Goal: Task Accomplishment & Management: Use online tool/utility

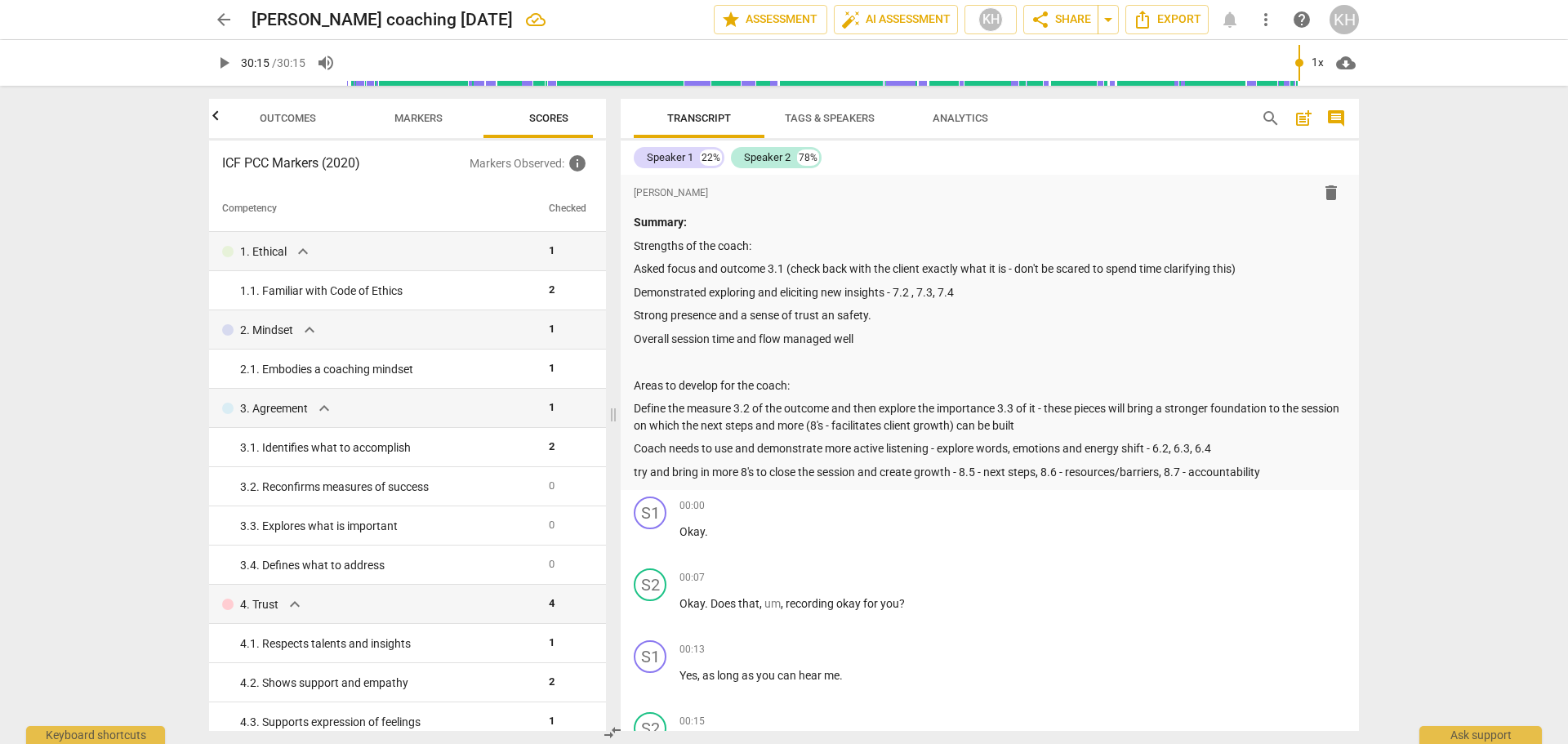
scroll to position [0, 21]
click at [221, 21] on span "arrow_back" at bounding box center [224, 20] width 20 height 20
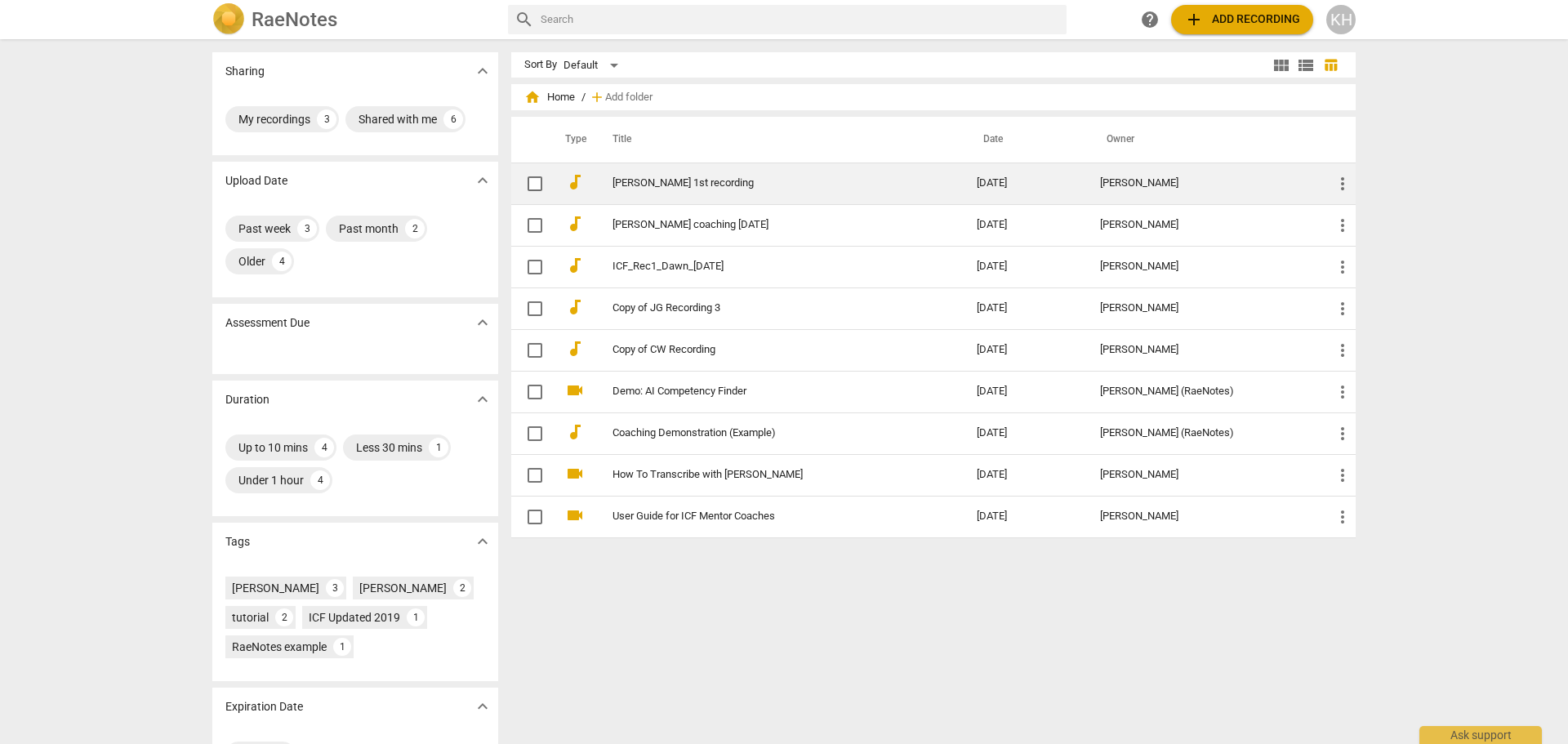
click at [663, 182] on link "[PERSON_NAME] 1st recording" at bounding box center [765, 183] width 305 height 12
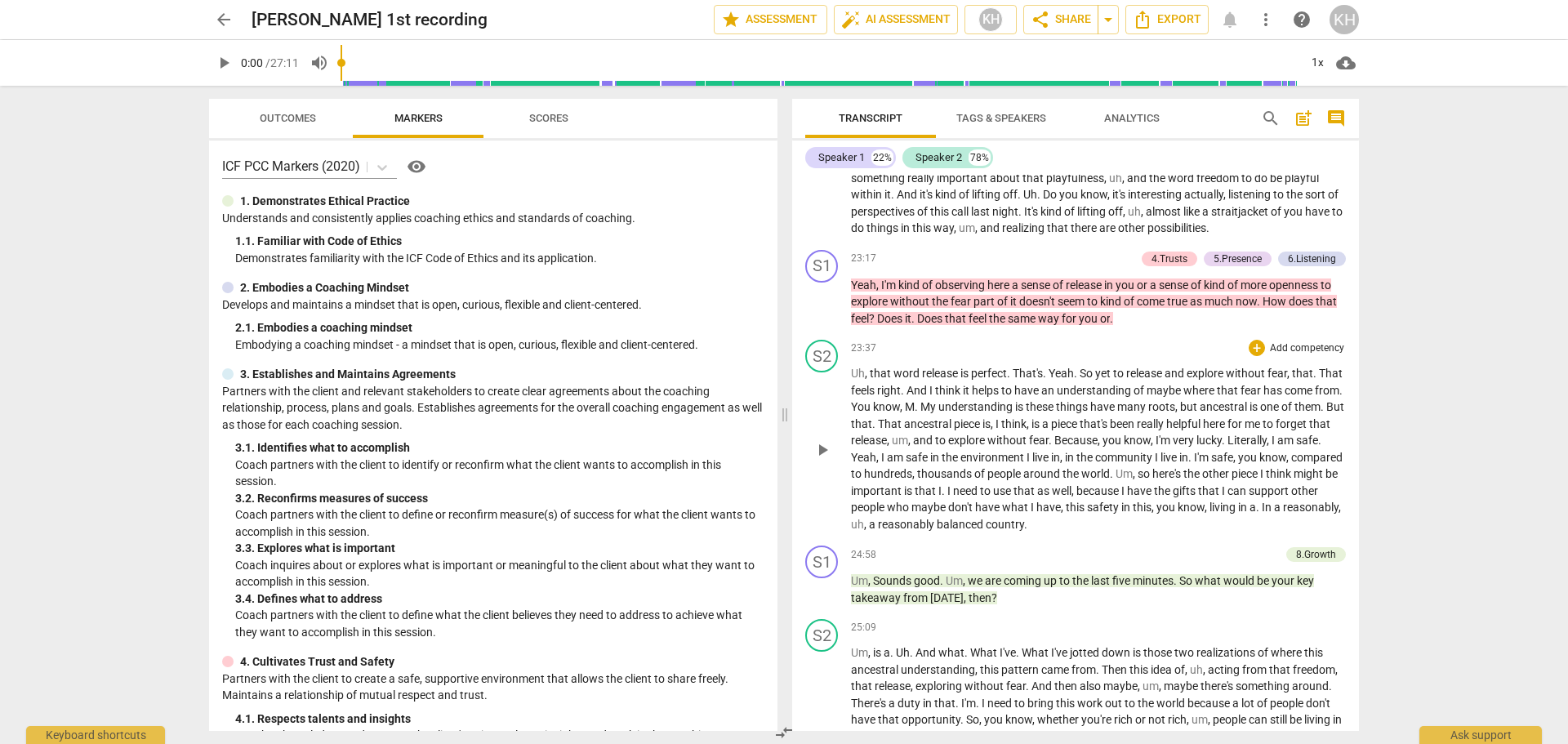
scroll to position [4411, 0]
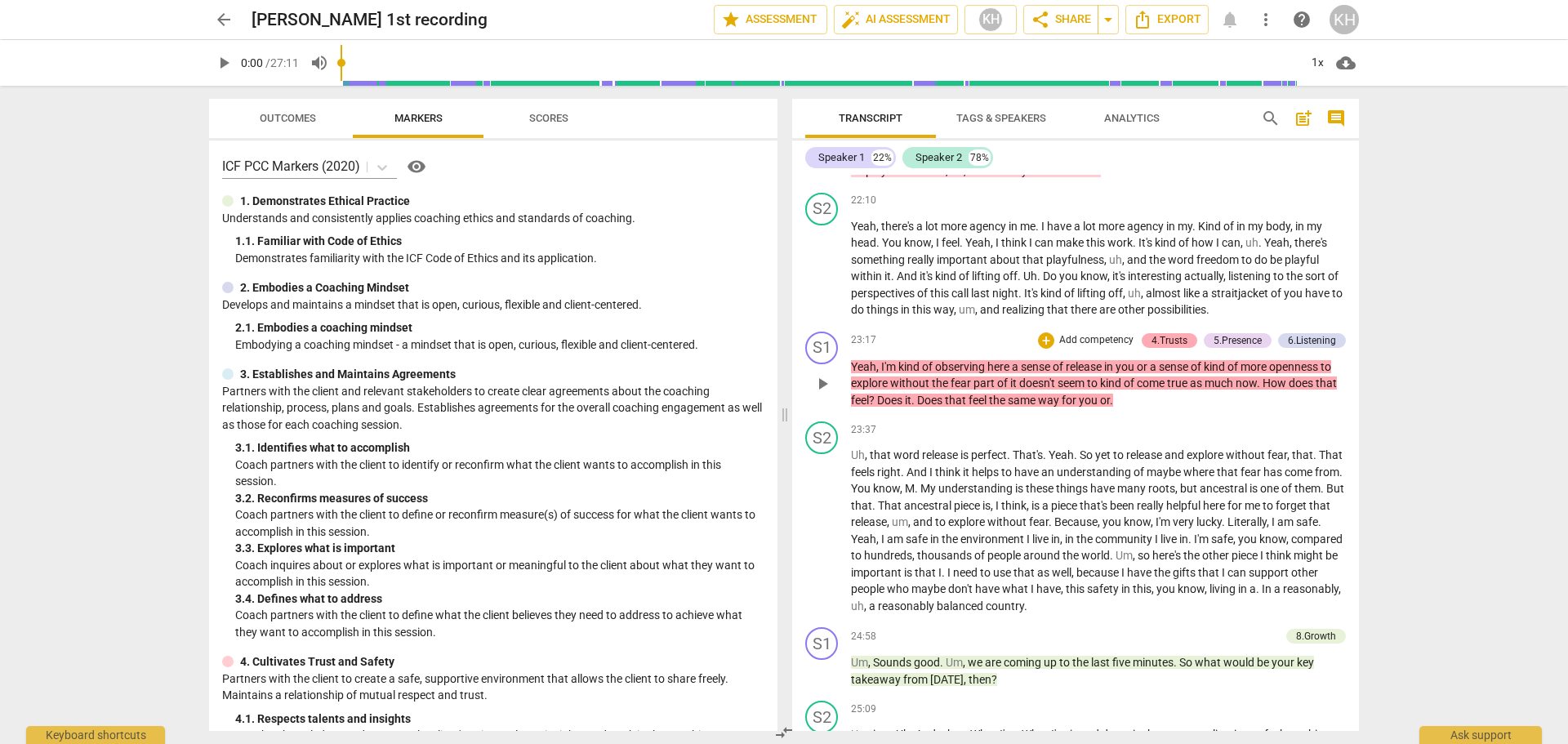
click at [1172, 348] on div "4.Trusts" at bounding box center [1170, 341] width 36 height 15
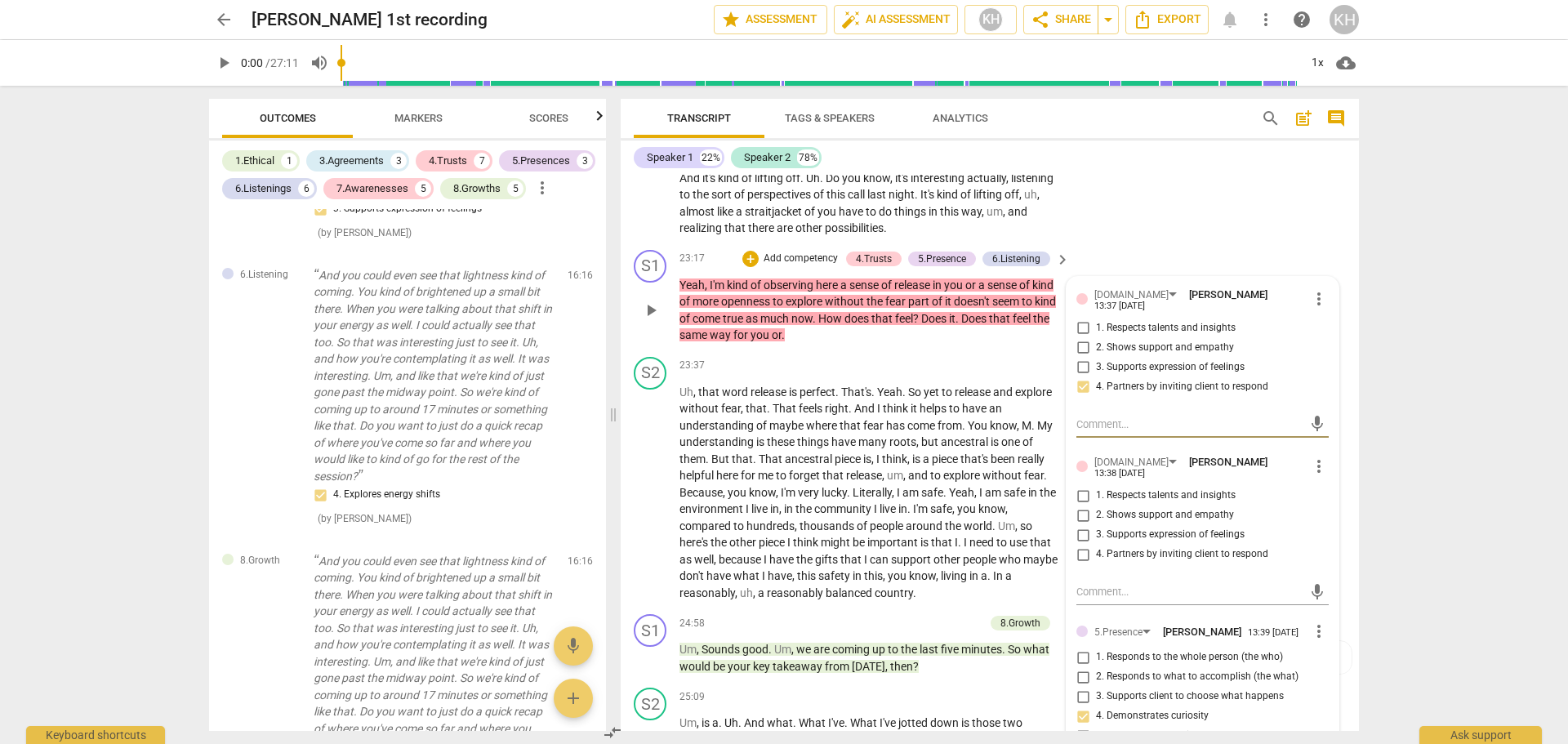
scroll to position [5190, 0]
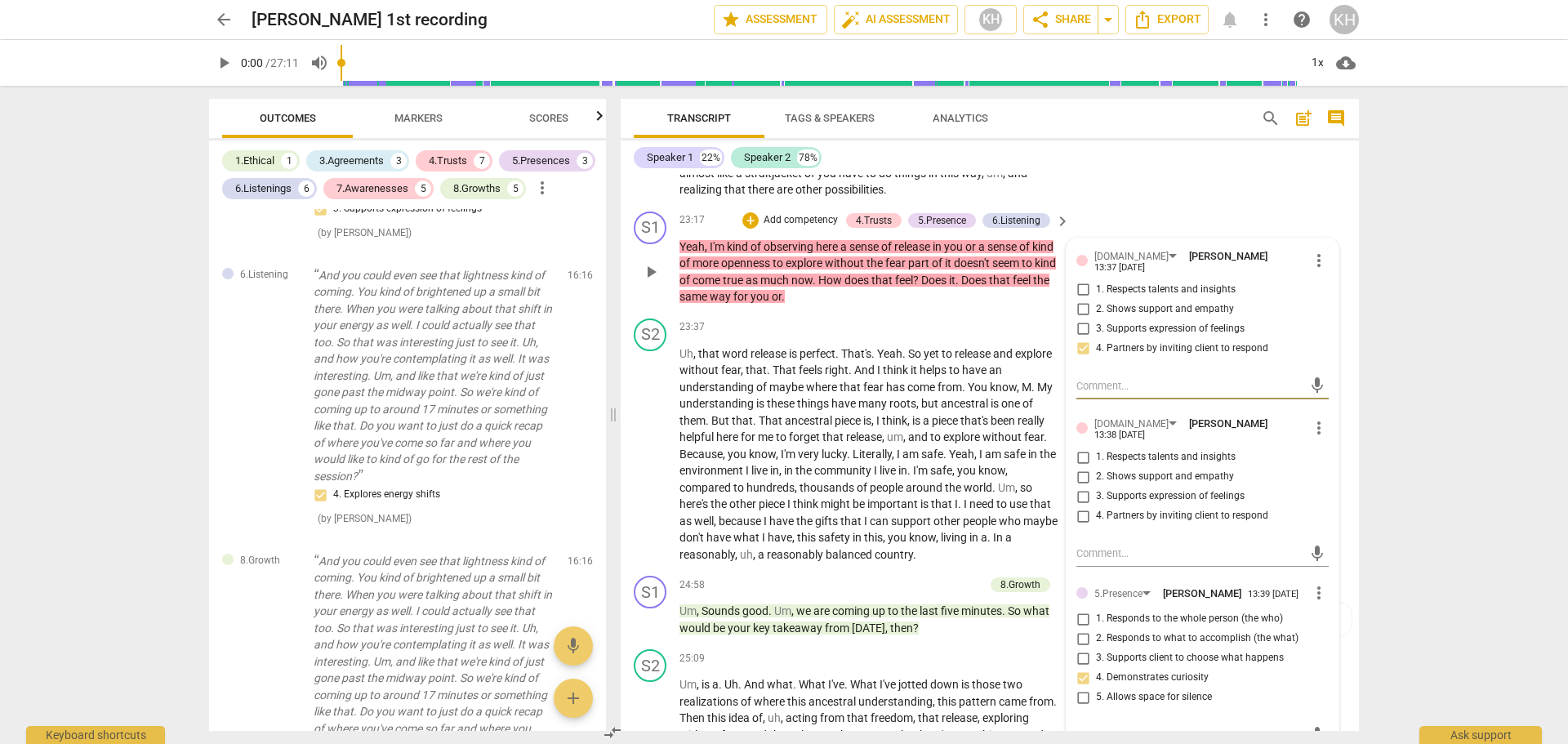
click at [1314, 438] on span "more_vert" at bounding box center [1319, 428] width 20 height 20
click at [1320, 485] on li "Delete" at bounding box center [1332, 484] width 57 height 31
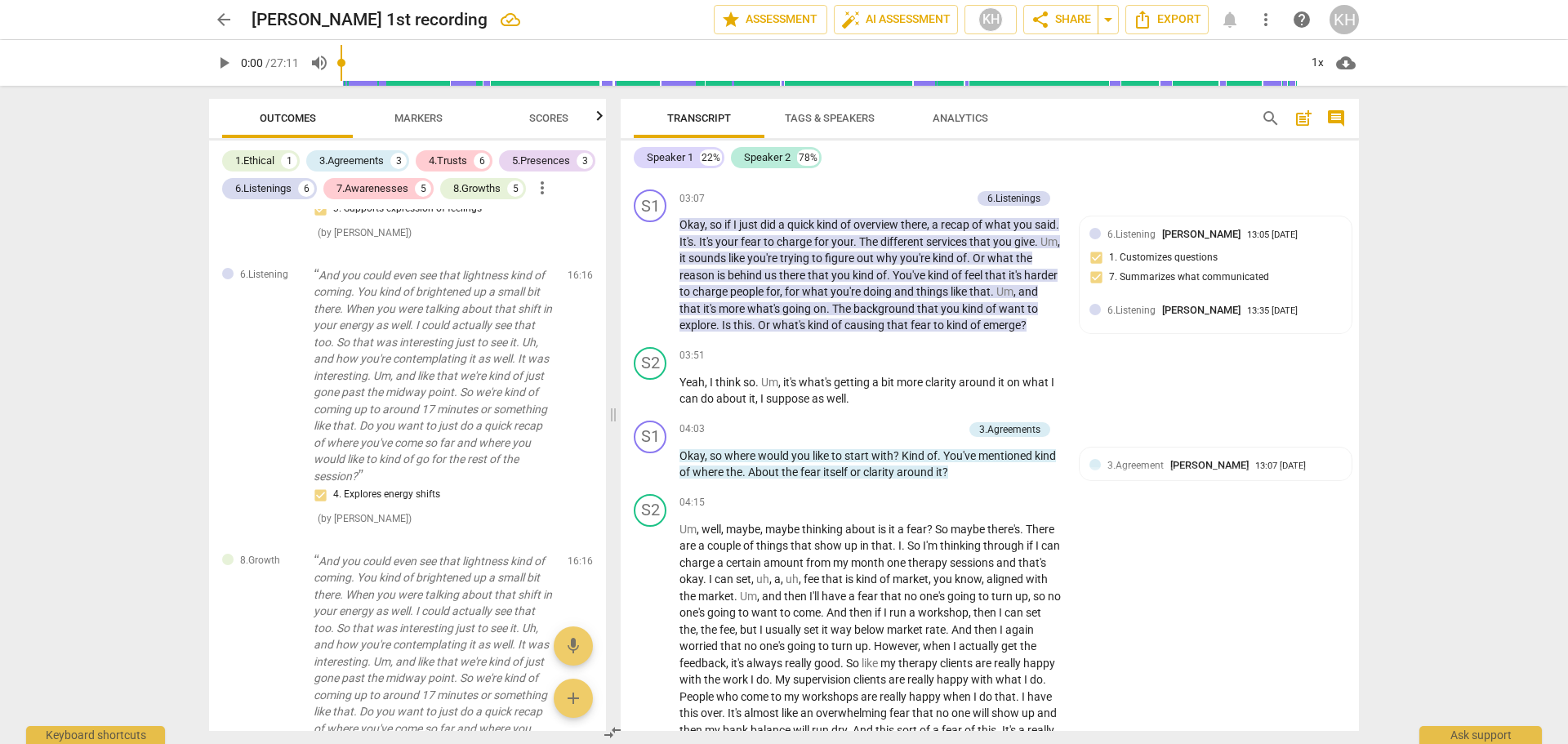
scroll to position [1350, 0]
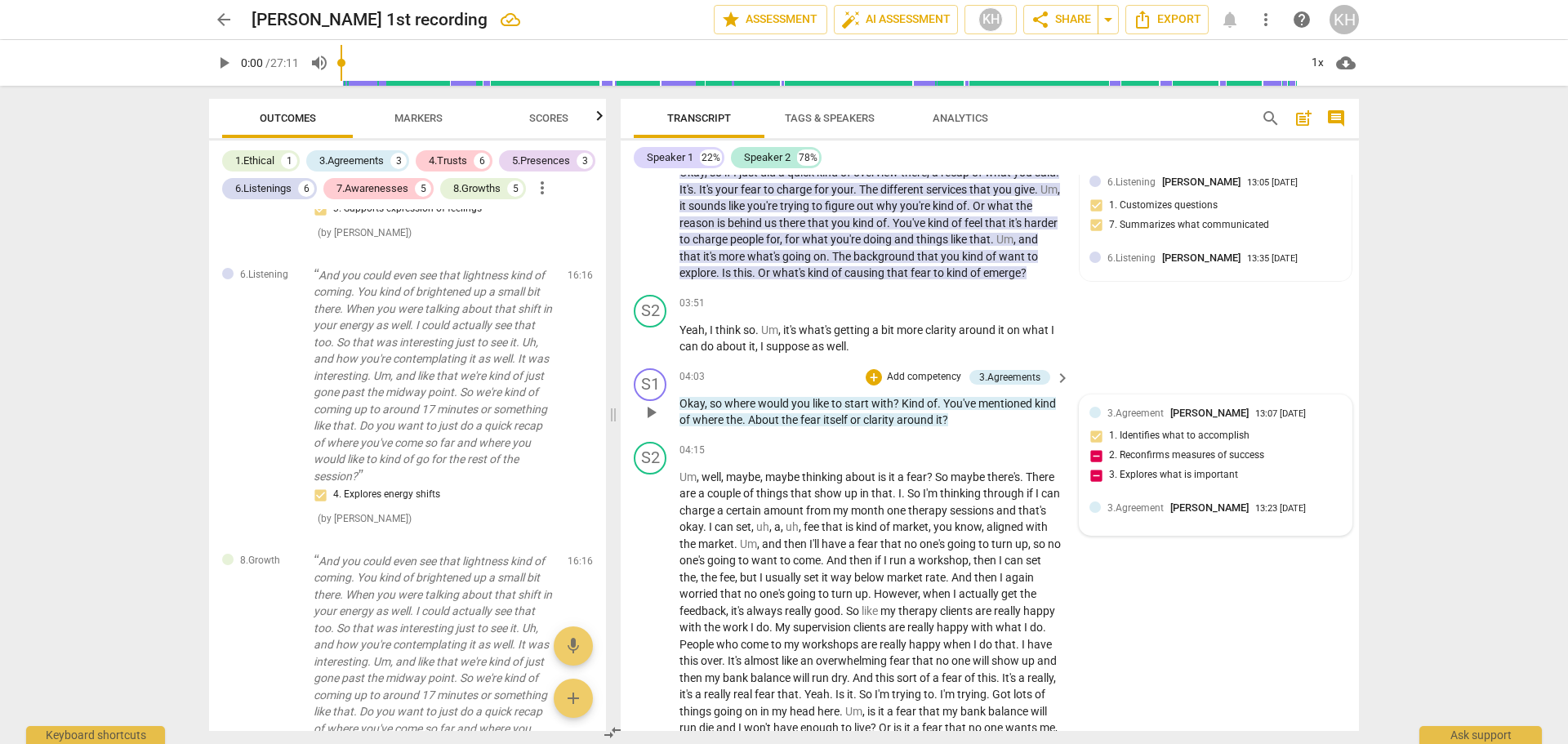
click at [1120, 419] on span "3.Agreement" at bounding box center [1135, 413] width 57 height 11
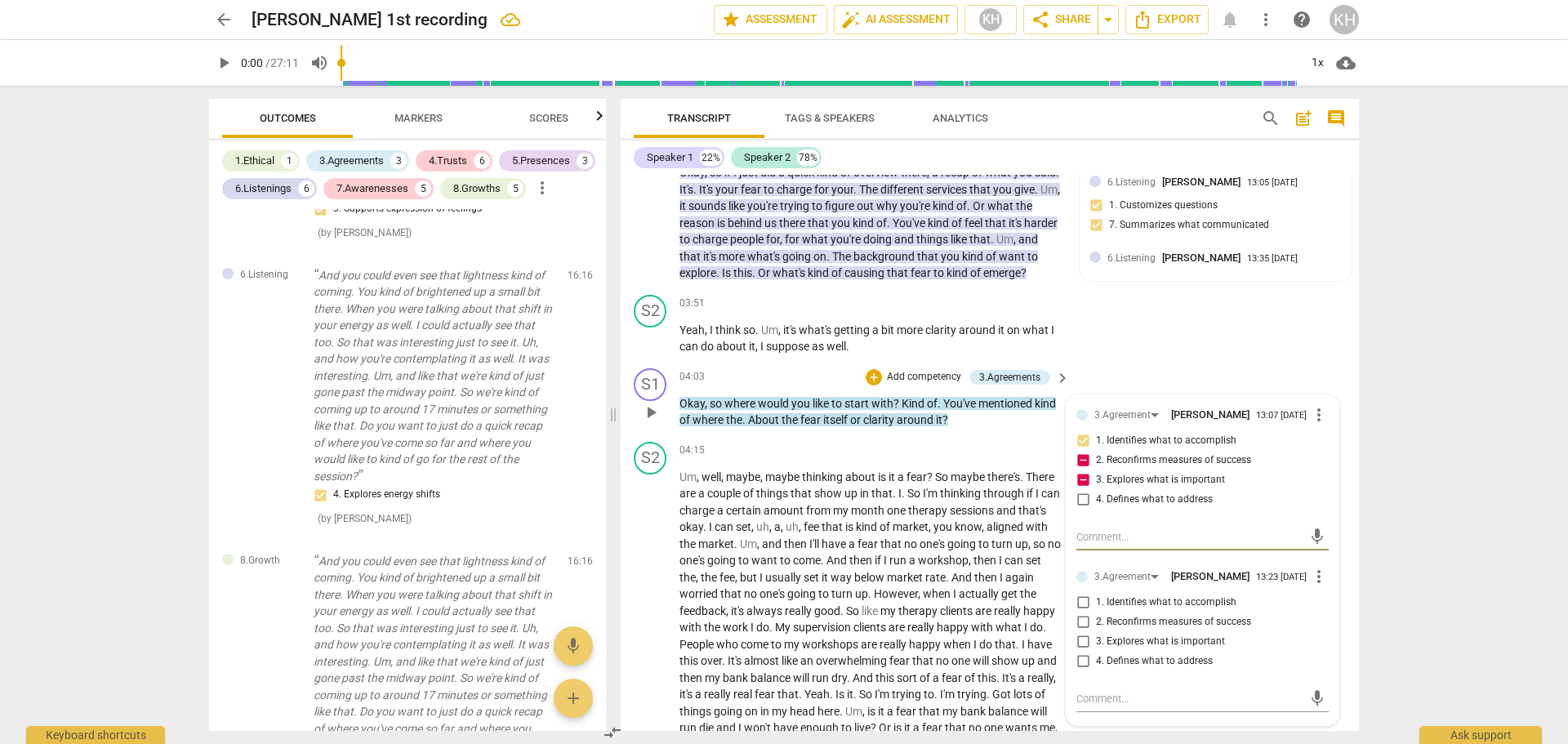
scroll to position [1431, 0]
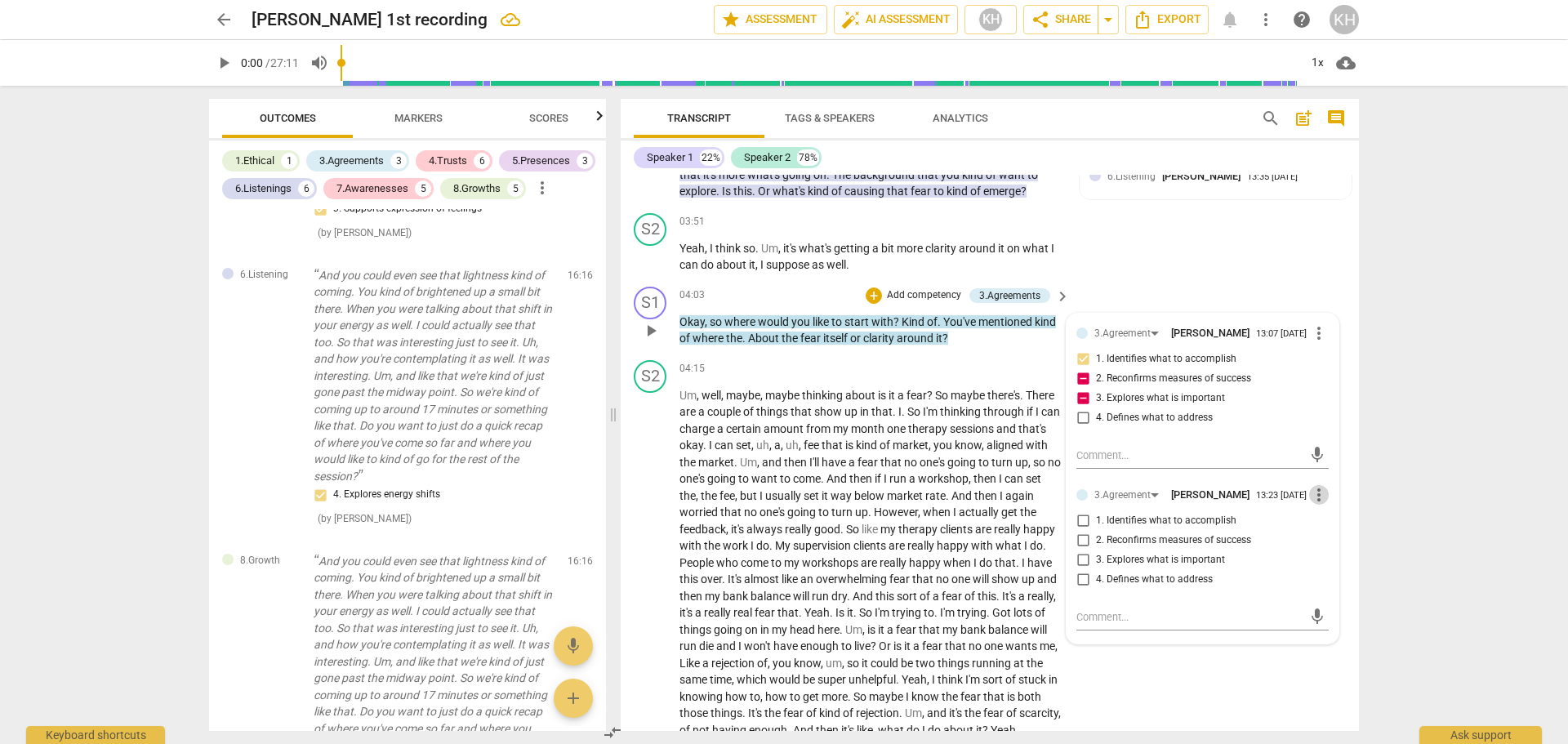
click at [1309, 505] on span "more_vert" at bounding box center [1319, 495] width 20 height 20
click at [1325, 542] on li "Delete" at bounding box center [1332, 551] width 57 height 31
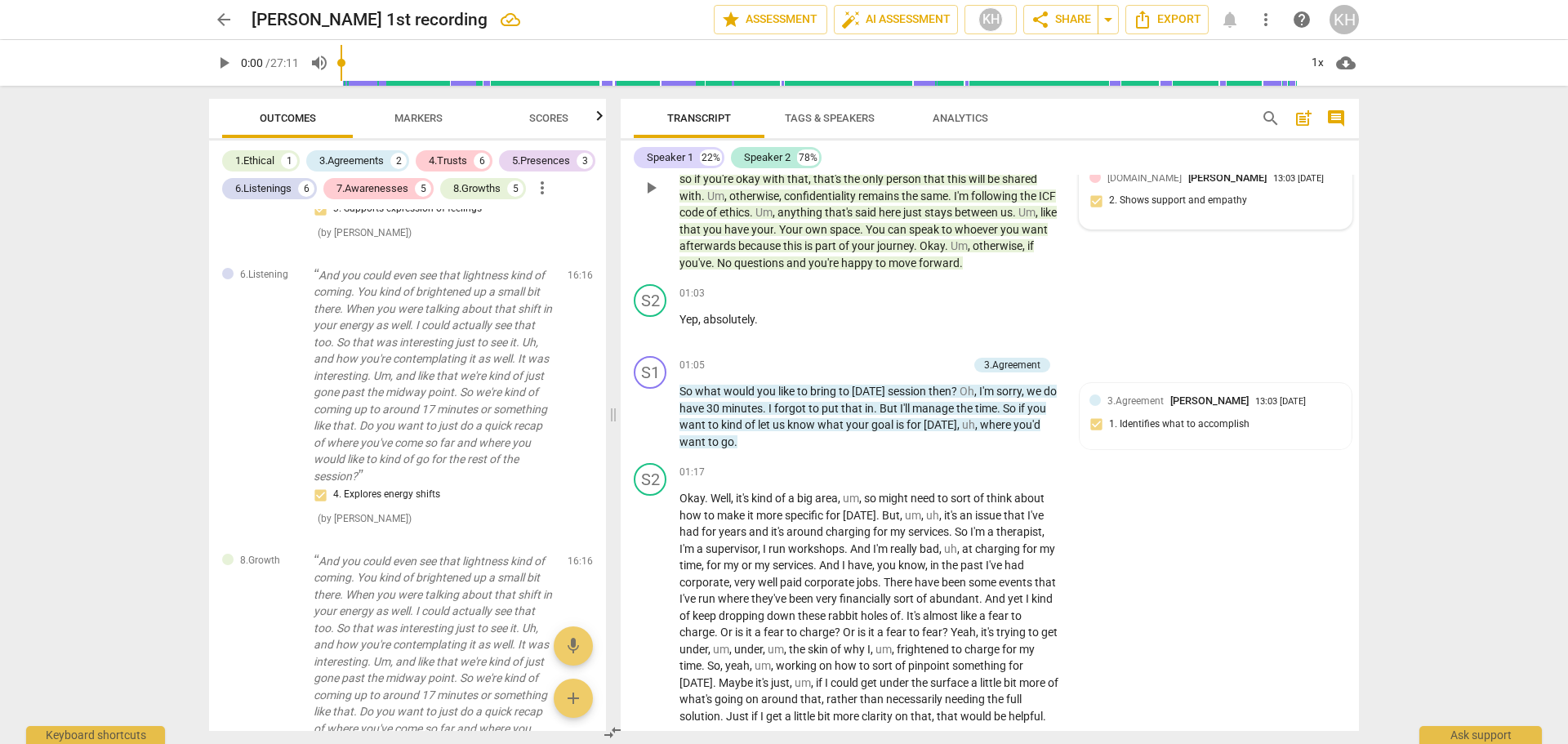
scroll to position [981, 0]
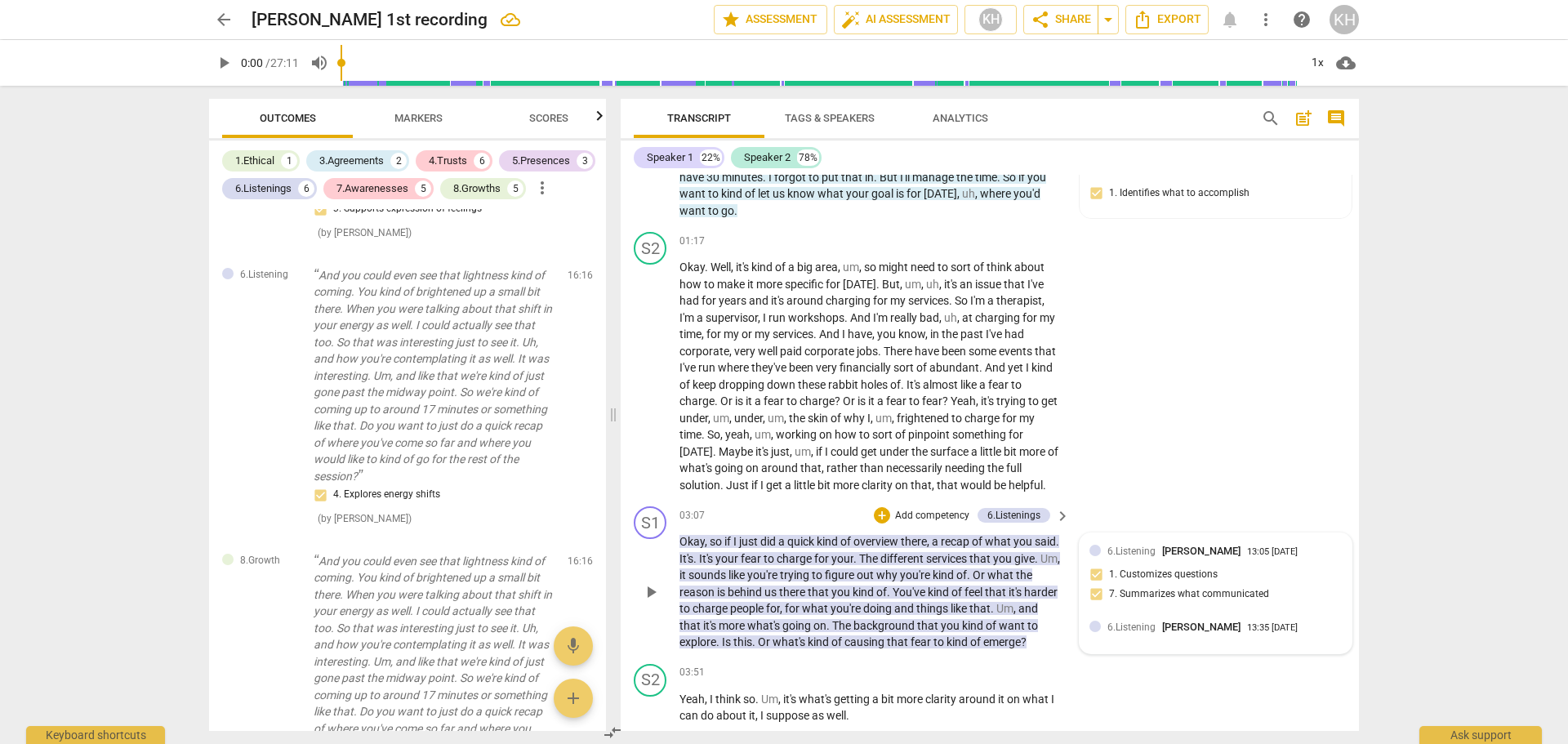
click at [1121, 564] on div "6.Listening [PERSON_NAME] 13:05 [DATE] 1. Customizes questions 7. Summarizes wh…" at bounding box center [1215, 578] width 252 height 70
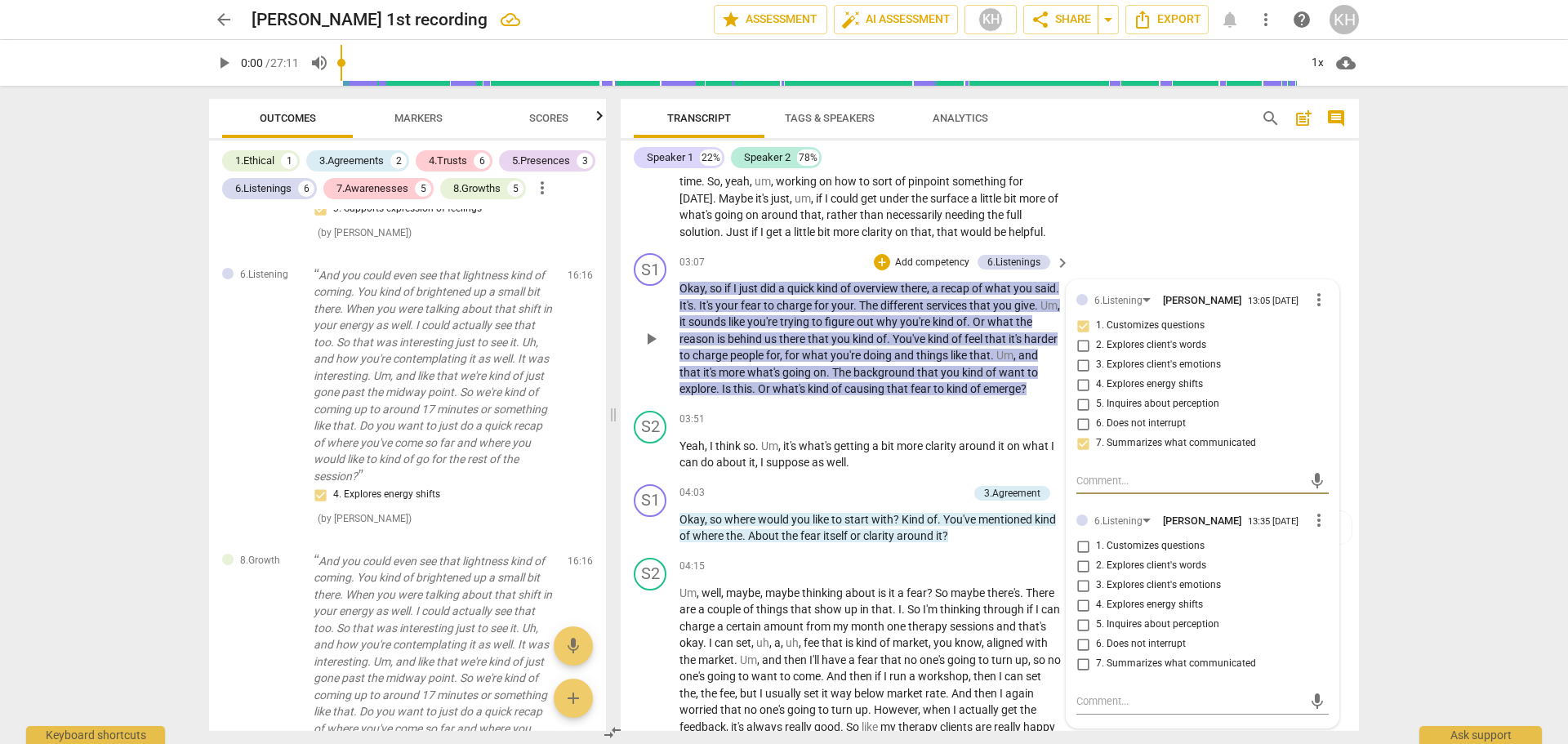
scroll to position [1234, 0]
click at [1310, 524] on span "more_vert" at bounding box center [1319, 520] width 20 height 20
click at [1320, 551] on li "Delete" at bounding box center [1332, 551] width 57 height 31
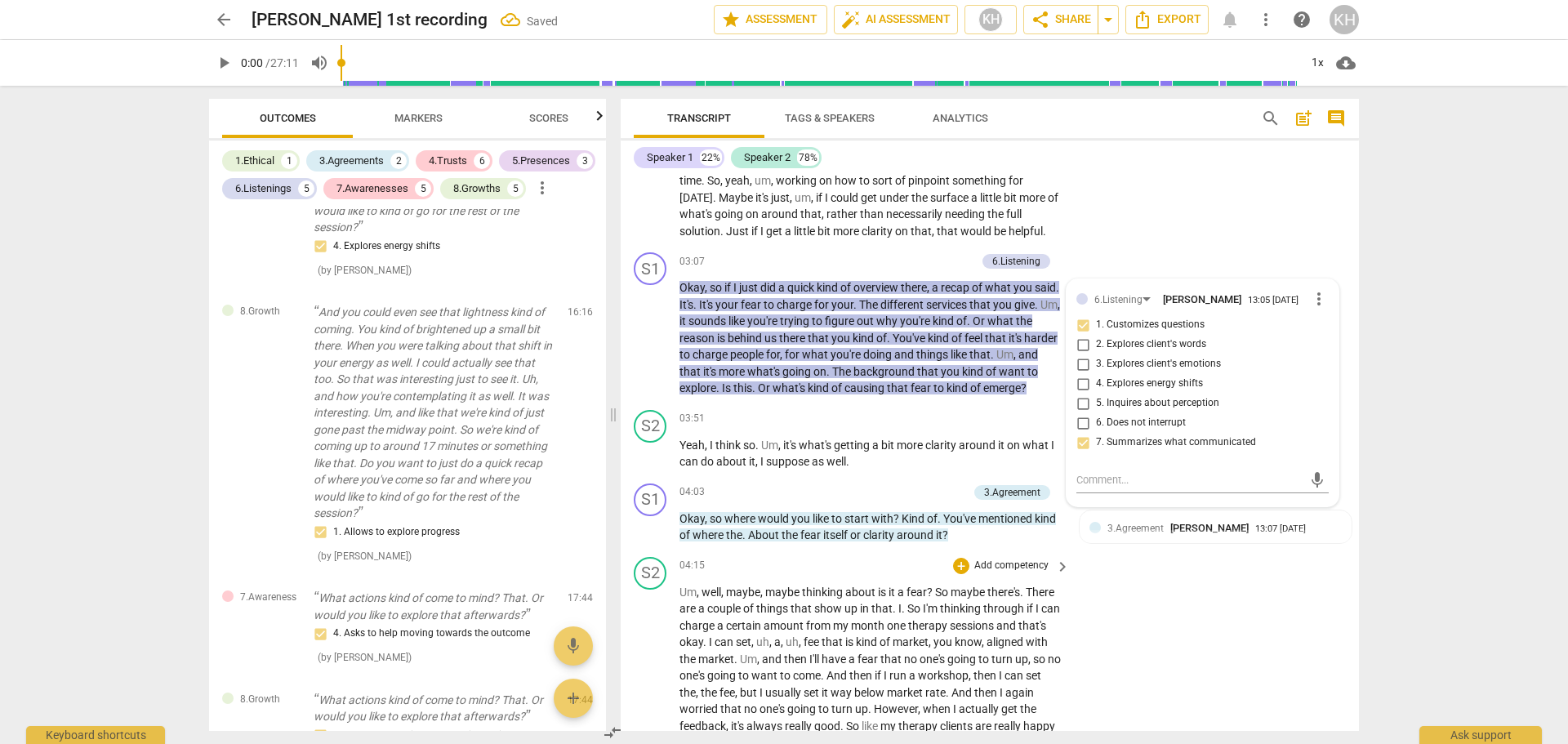
scroll to position [2843, 0]
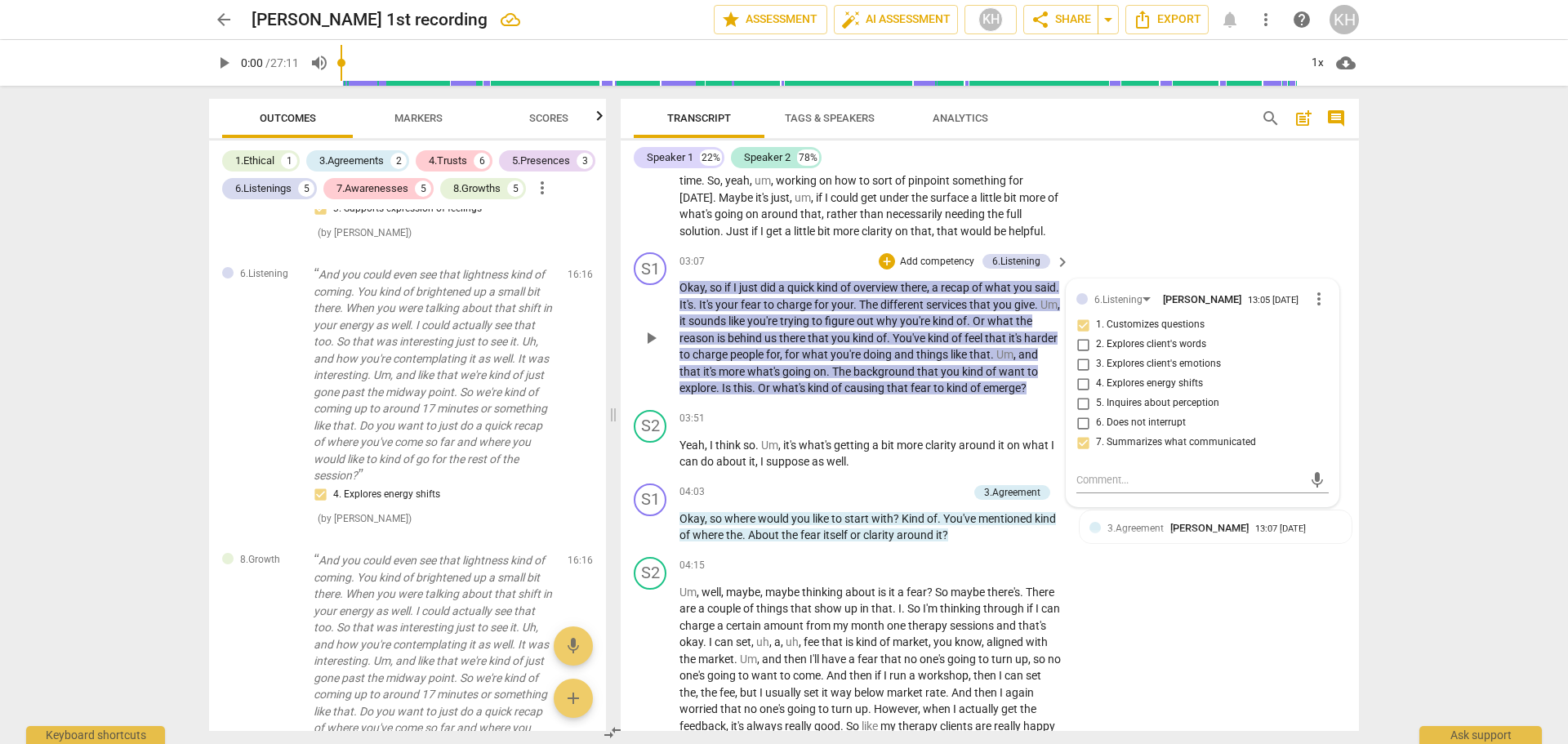
click at [1120, 248] on div "S1 play_arrow pause 03:07 + Add competency 6.Listening keyboard_arrow_right Oka…" at bounding box center [989, 324] width 738 height 158
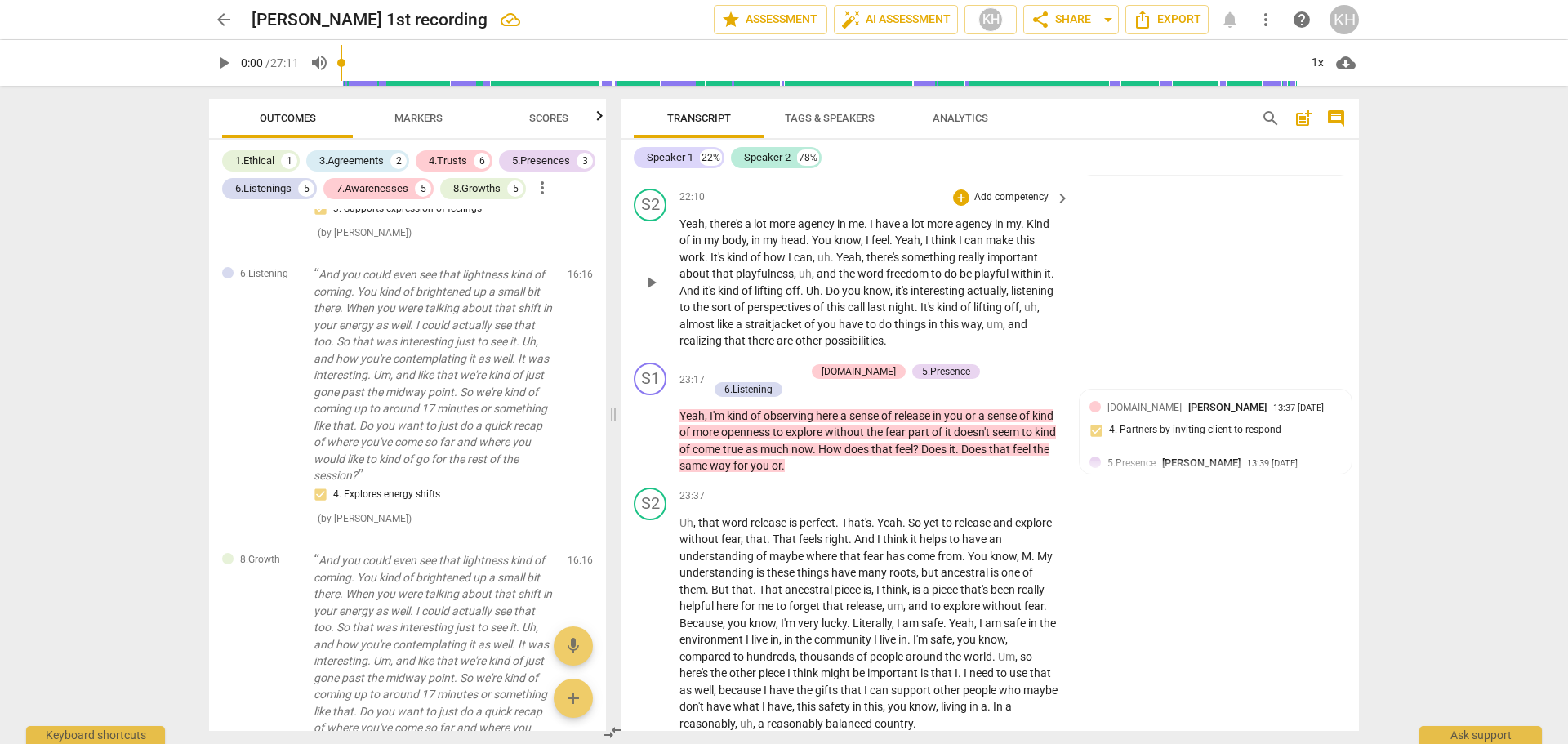
scroll to position [5074, 0]
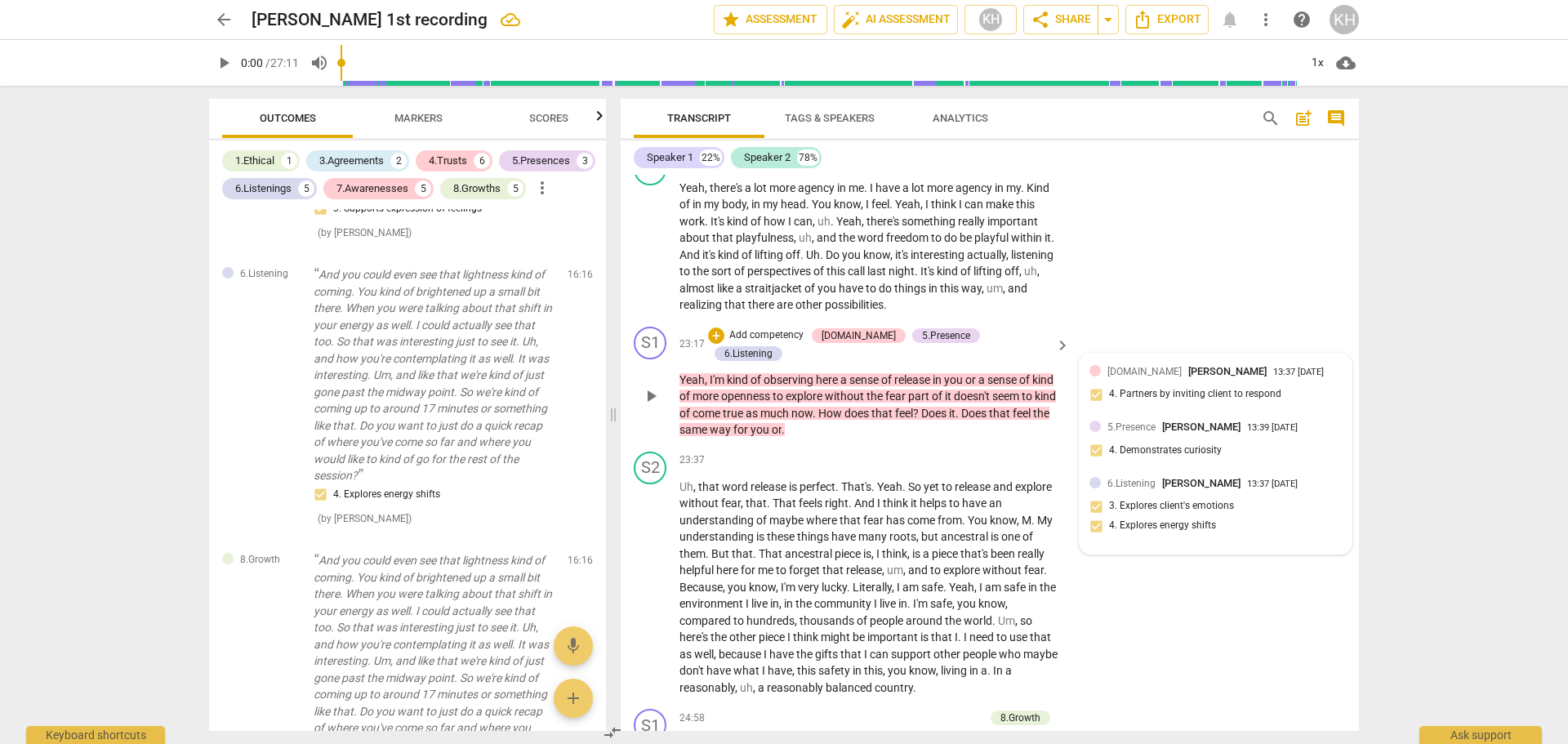
click at [1147, 413] on div "[DOMAIN_NAME] [PERSON_NAME] 13:37 [DATE] 4. Partners by inviting client to resp…" at bounding box center [1215, 388] width 252 height 50
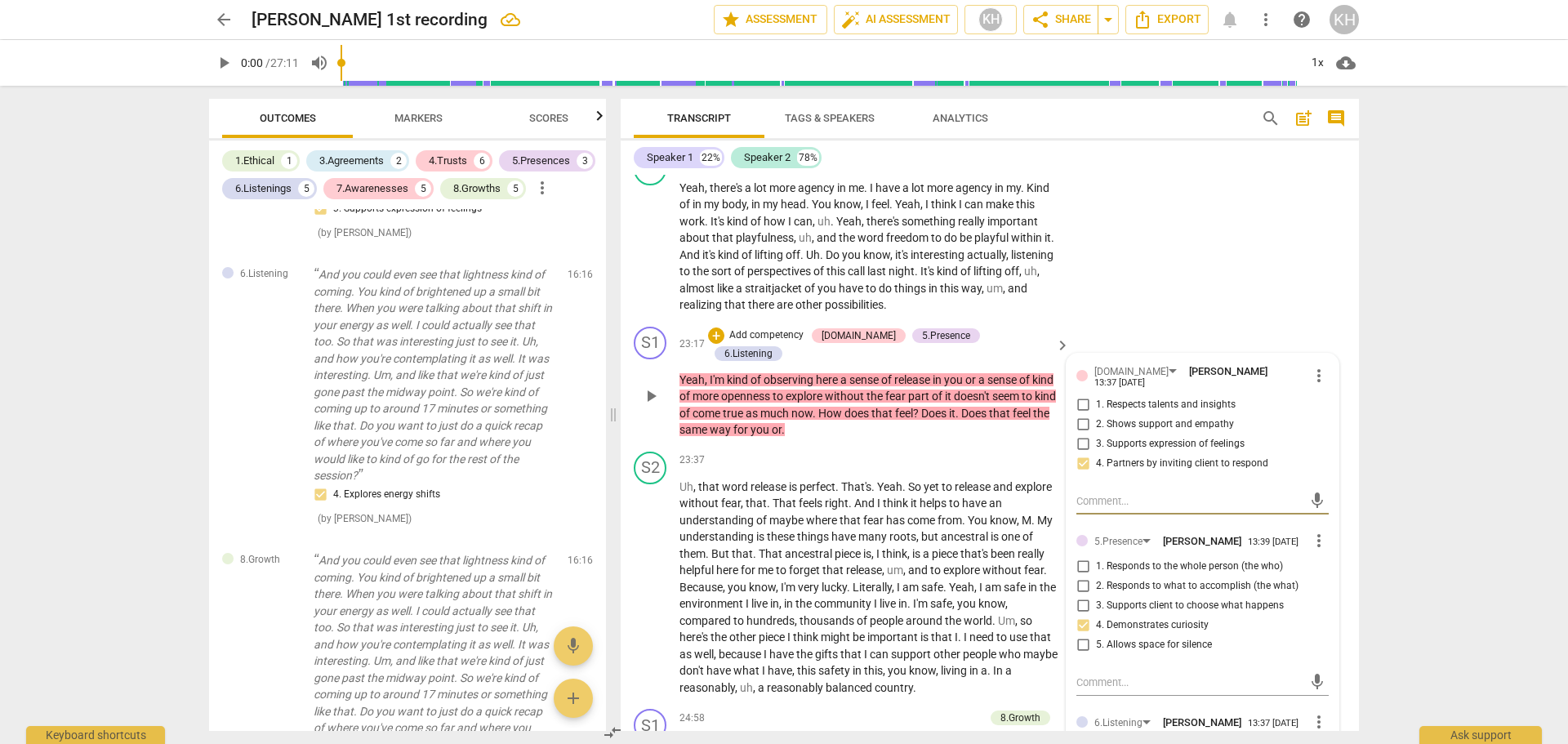
click at [935, 438] on p "Yeah , I'm kind of observing here a sense of release in you or a sense of kind …" at bounding box center [871, 406] width 383 height 67
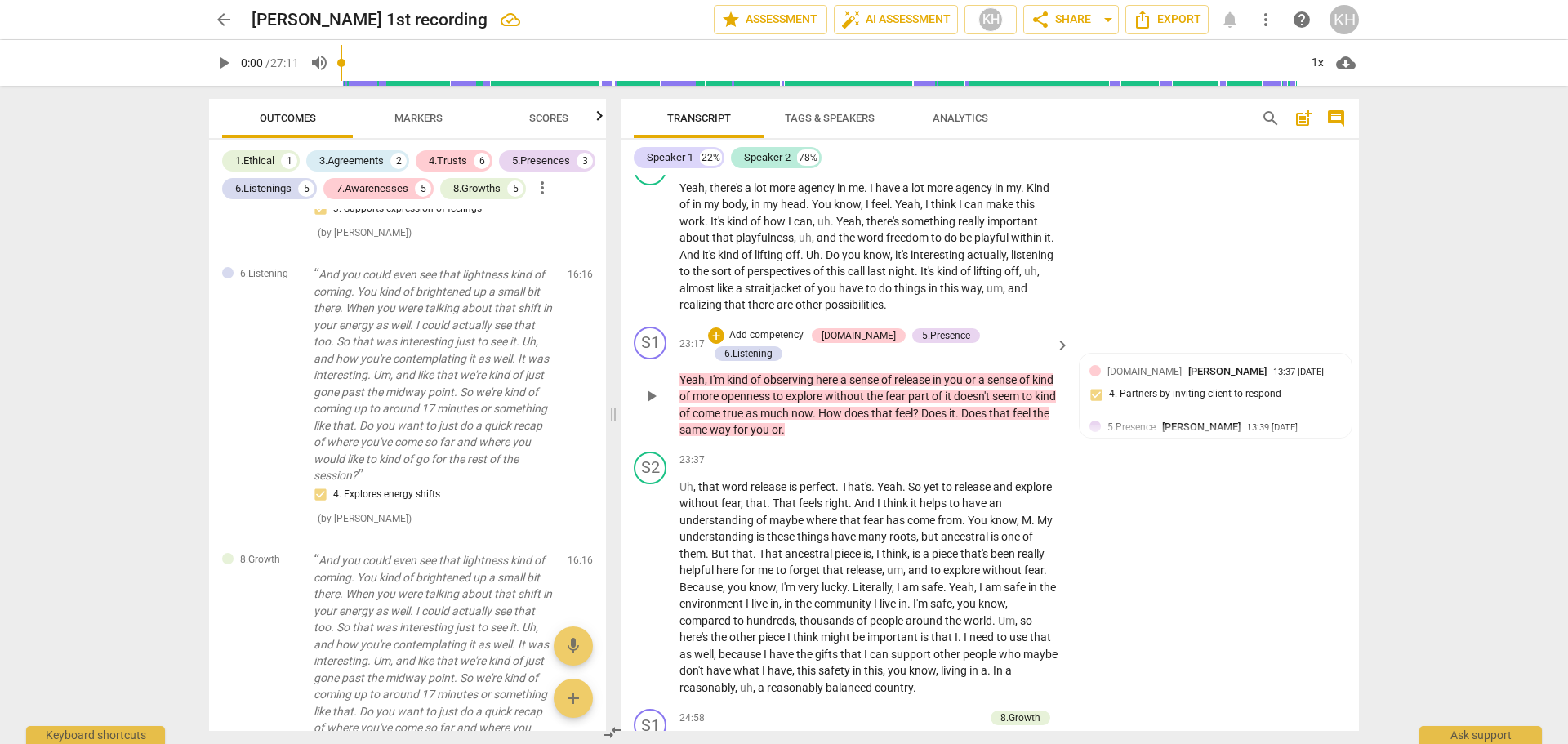
click at [845, 420] on span "How" at bounding box center [832, 413] width 26 height 13
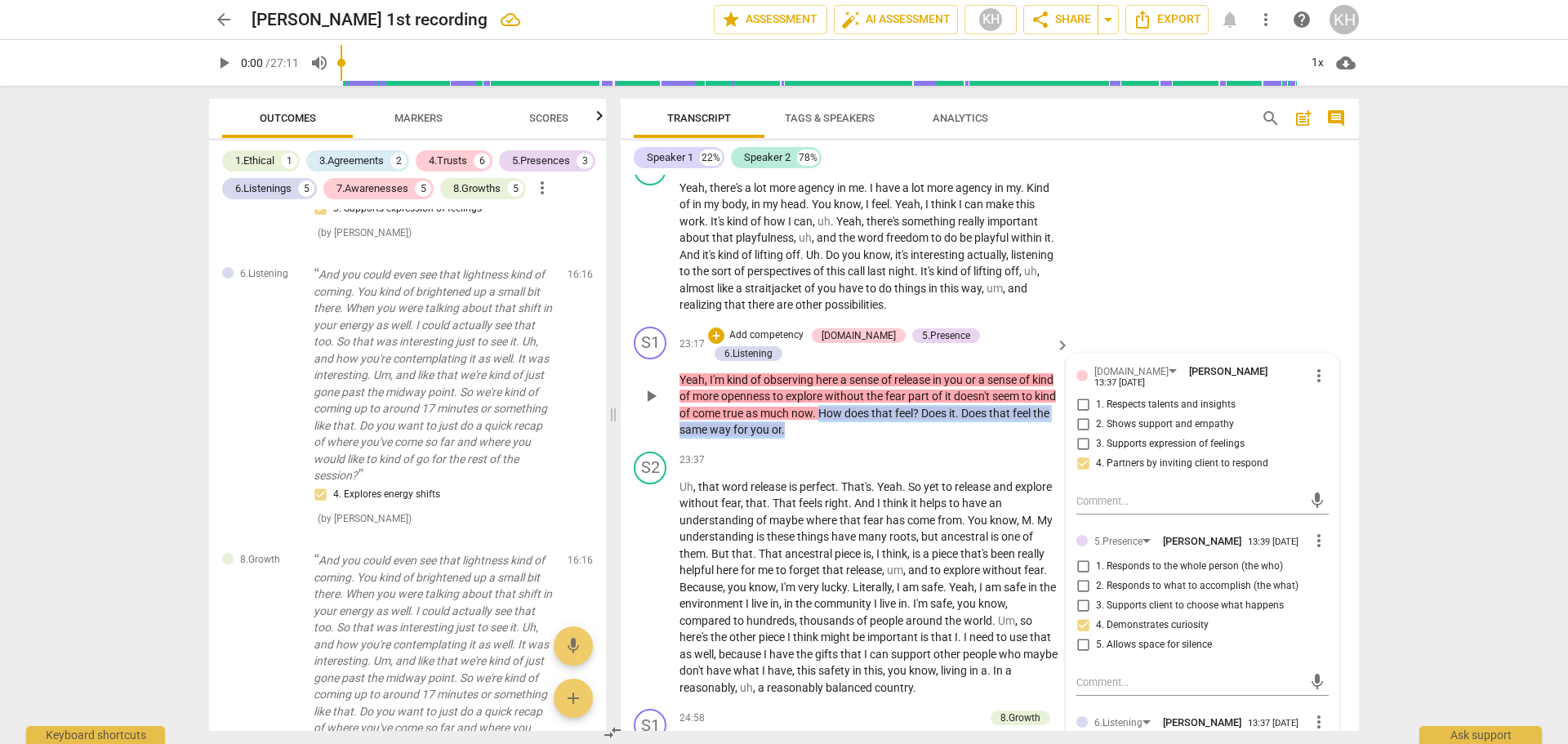
drag, startPoint x: 860, startPoint y: 425, endPoint x: 873, endPoint y: 450, distance: 28.2
click at [873, 439] on p "Yeah , I'm kind of observing here a sense of release in you or a sense of kind …" at bounding box center [871, 406] width 383 height 67
click at [837, 426] on div "+" at bounding box center [840, 424] width 16 height 16
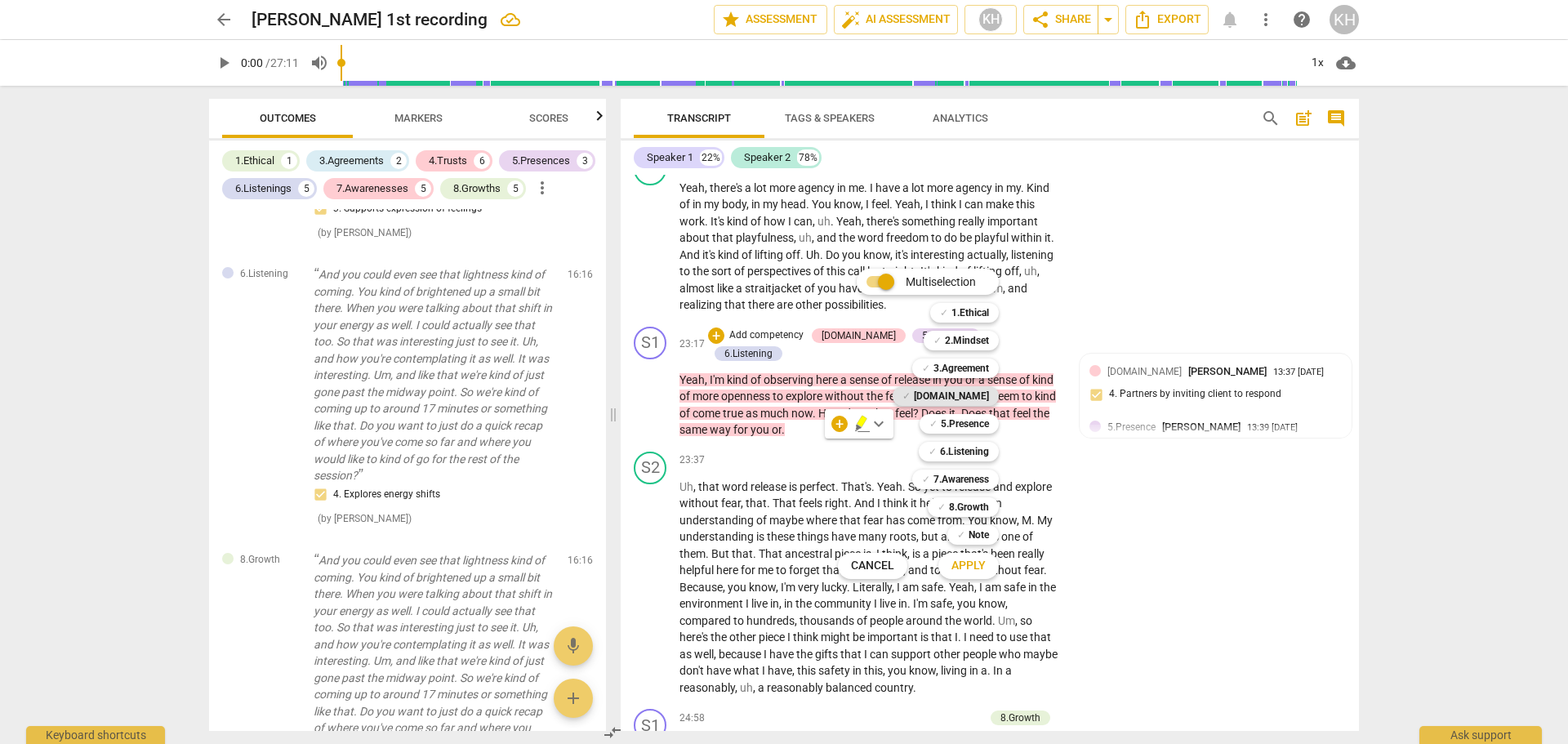
click at [970, 398] on b "[DOMAIN_NAME]" at bounding box center [951, 397] width 76 height 20
click at [962, 567] on span "Apply" at bounding box center [969, 567] width 34 height 16
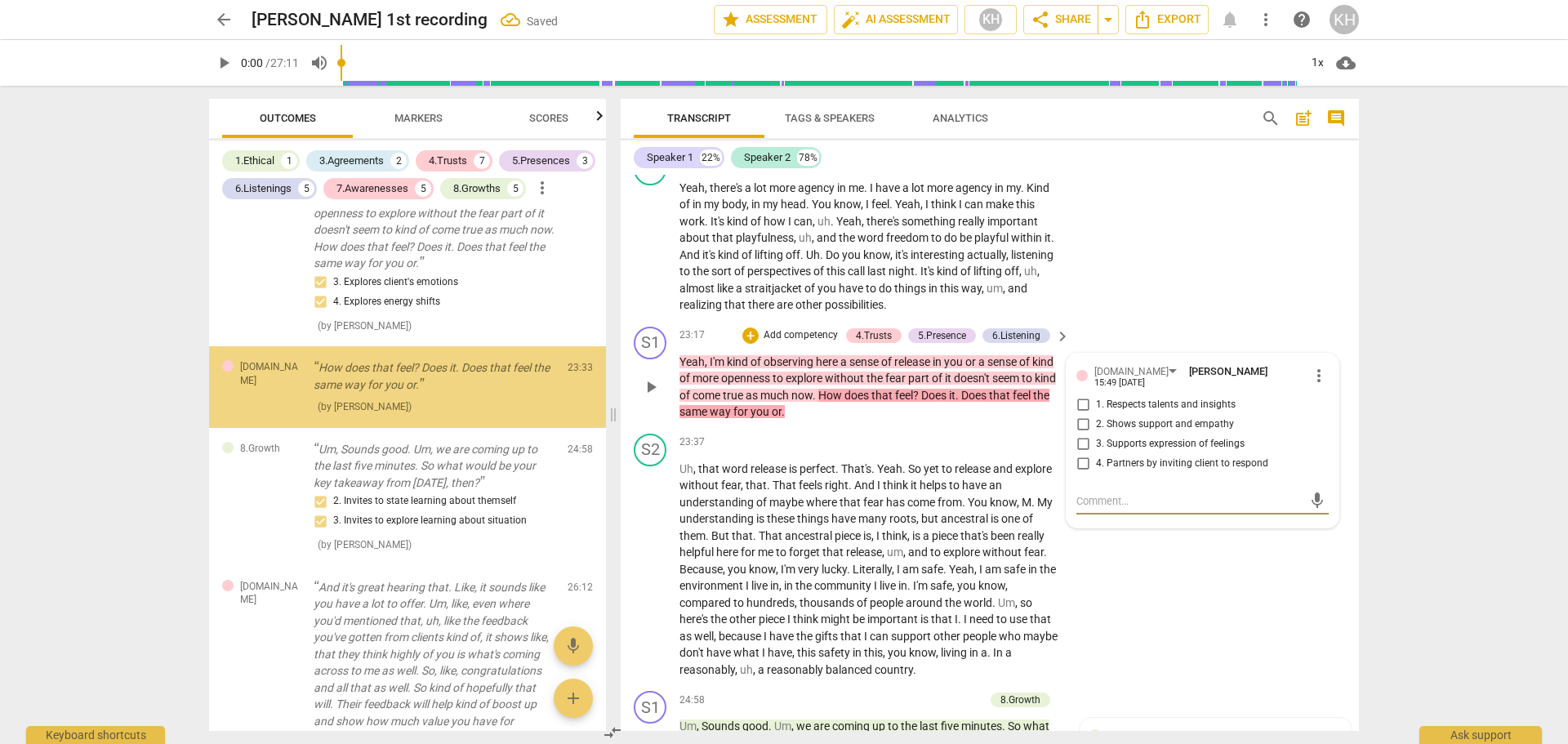
scroll to position [4306, 0]
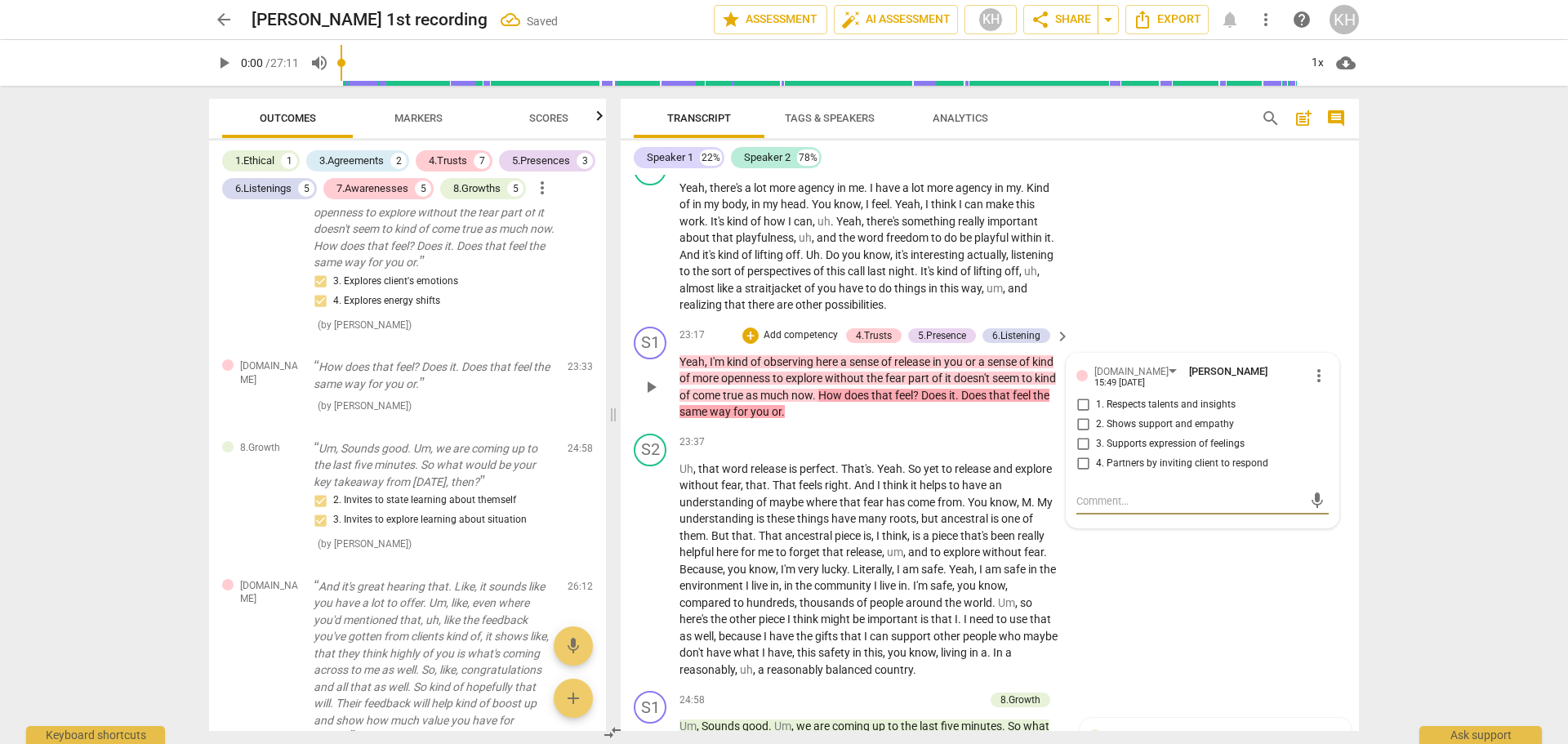
click at [1151, 471] on span "4. Partners by inviting client to respond" at bounding box center [1182, 464] width 172 height 15
click at [1096, 474] on input "4. Partners by inviting client to respond" at bounding box center [1083, 464] width 26 height 20
checkbox input "true"
click at [1024, 420] on p "Yeah , I'm kind of observing here a sense of release in you or a sense of kind …" at bounding box center [871, 388] width 383 height 67
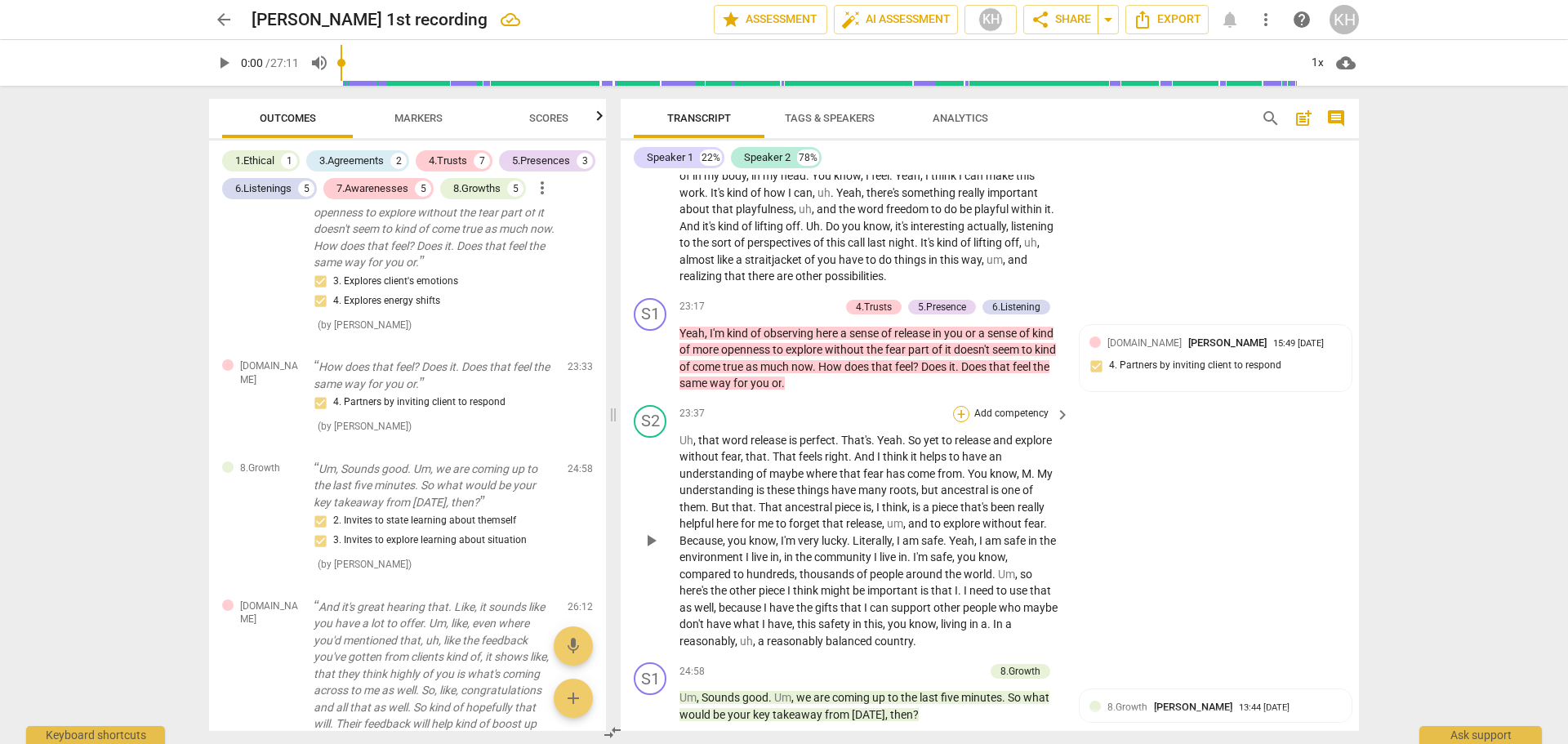
scroll to position [5074, 0]
